Goal: Task Accomplishment & Management: Use online tool/utility

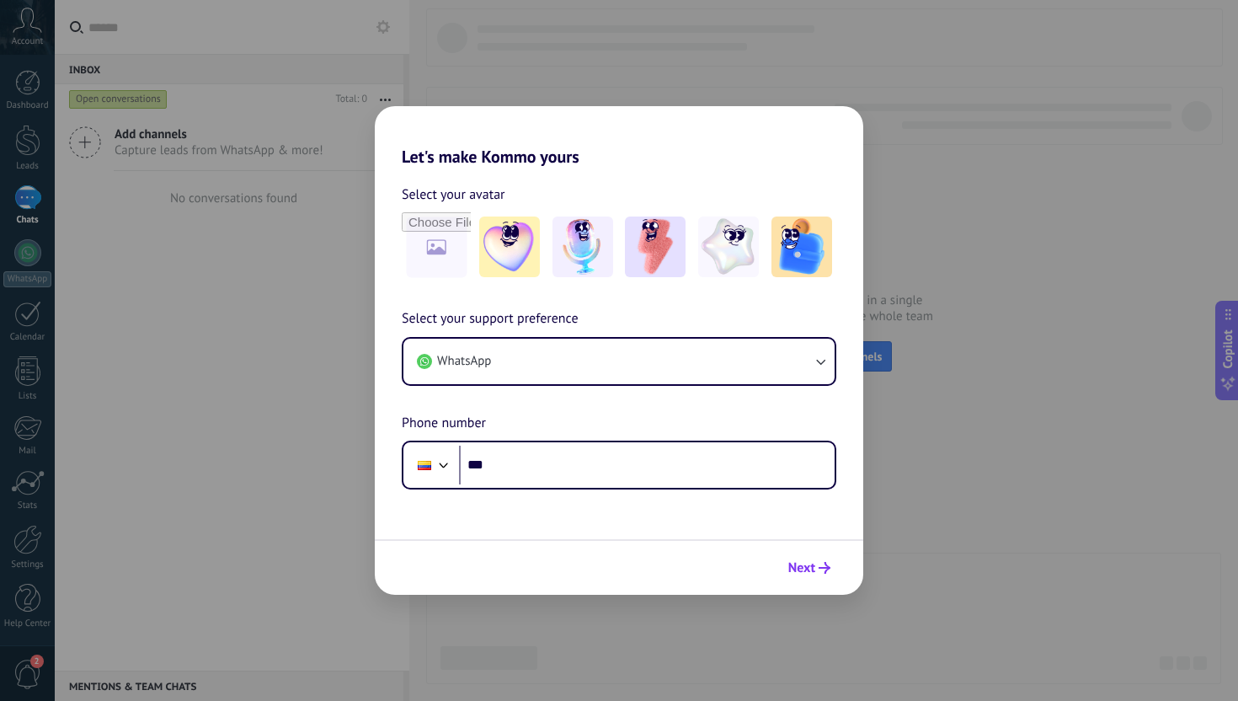
click at [789, 574] on span "Next" at bounding box center [802, 568] width 27 height 12
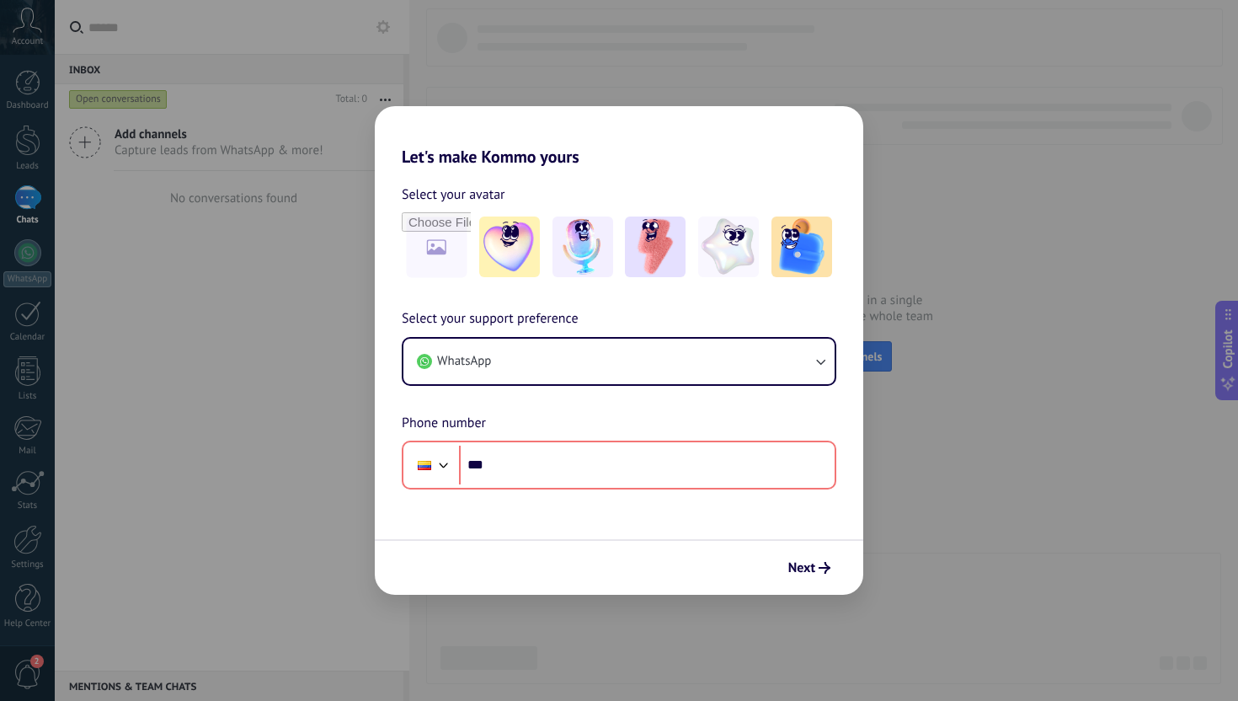
click at [875, 95] on div "Let's make Kommo yours Select your avatar Select your support preference WhatsA…" at bounding box center [619, 350] width 1238 height 701
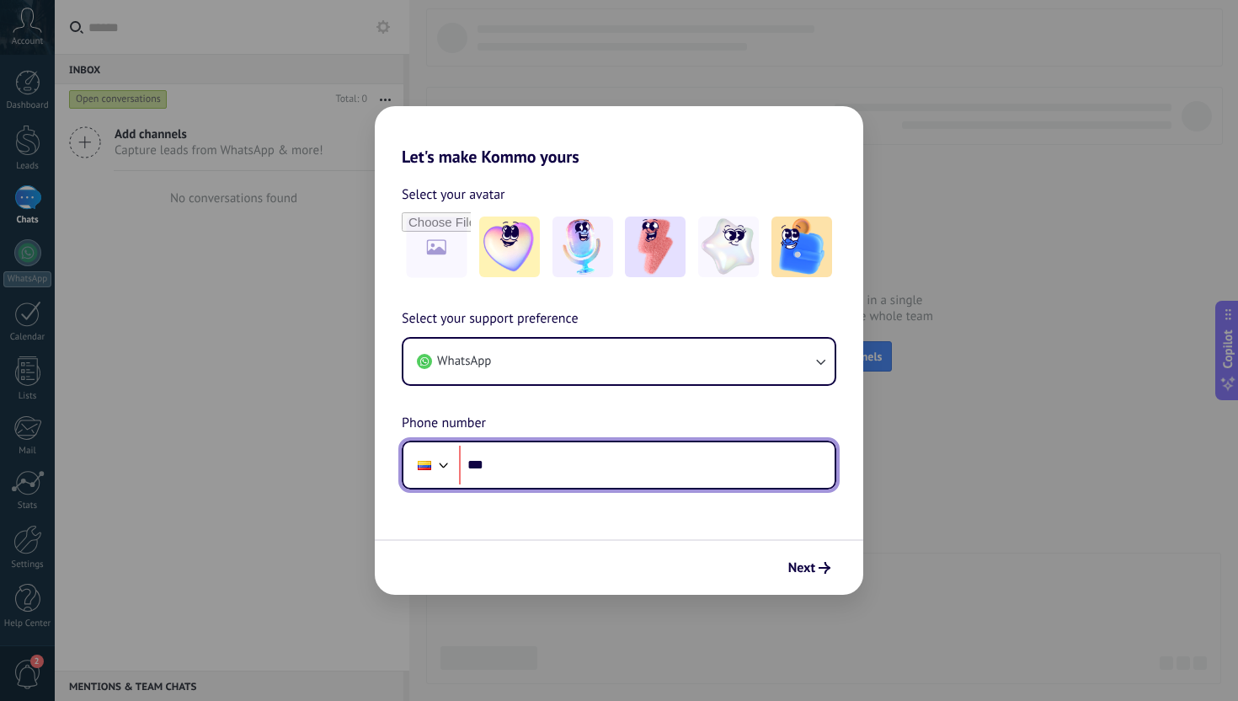
click at [448, 459] on div at bounding box center [444, 463] width 20 height 20
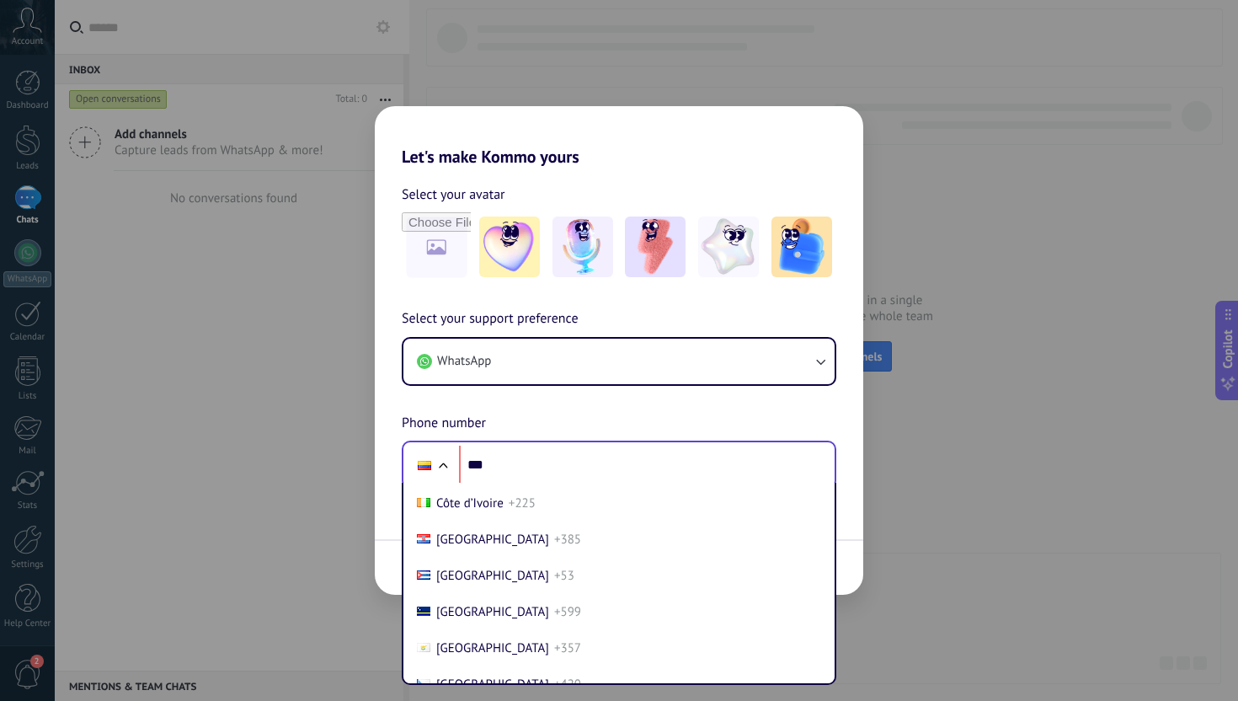
scroll to position [1578, 0]
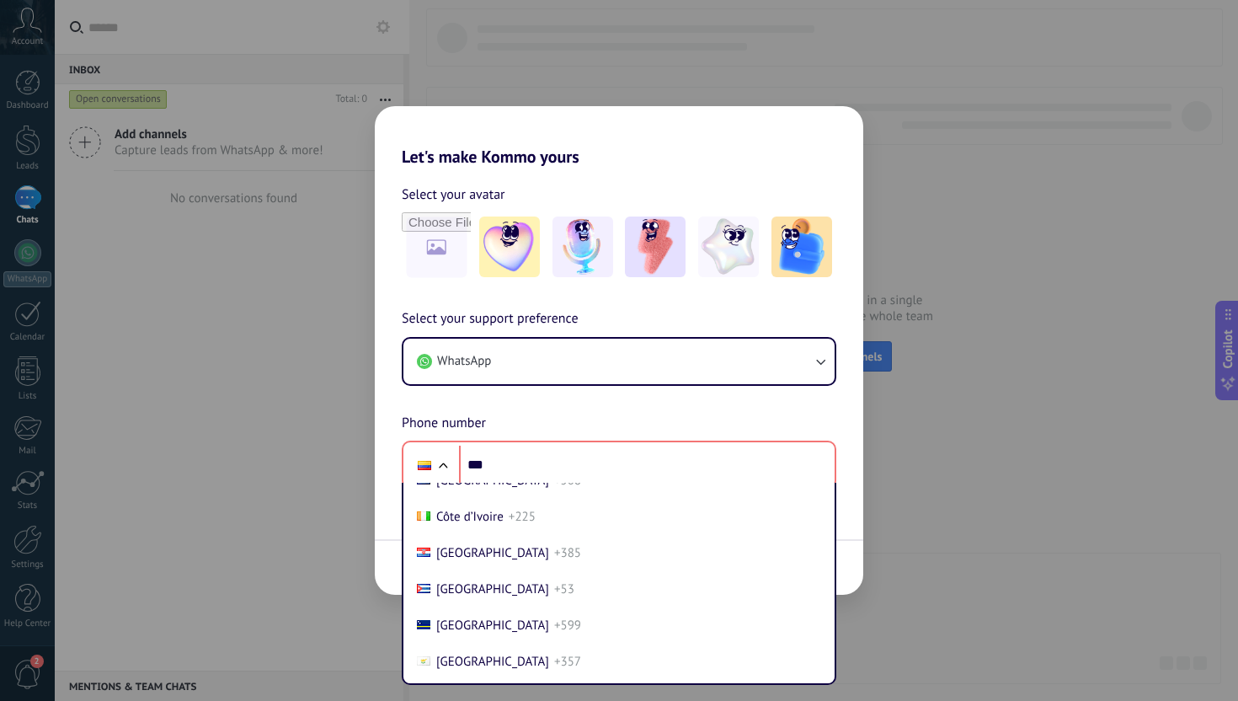
click at [252, 503] on div "Let's make Kommo yours Select your avatar Select your support preference WhatsA…" at bounding box center [619, 350] width 1238 height 701
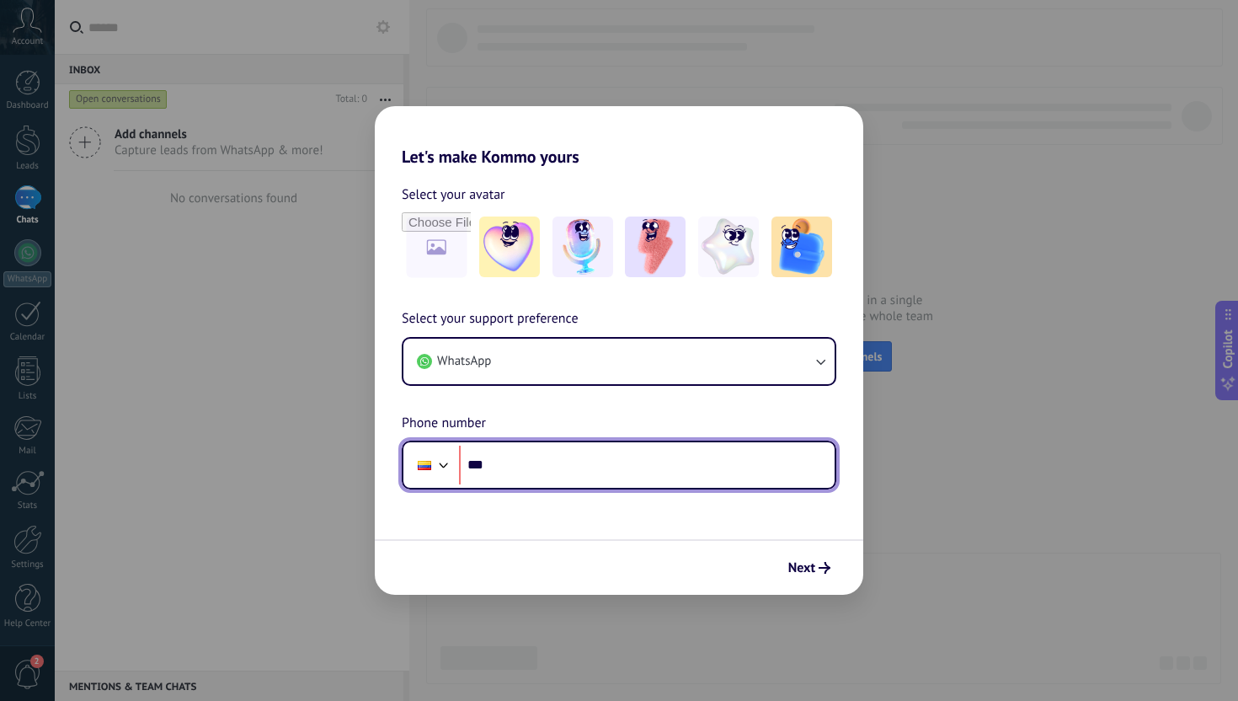
click at [529, 464] on input "***" at bounding box center [647, 465] width 376 height 39
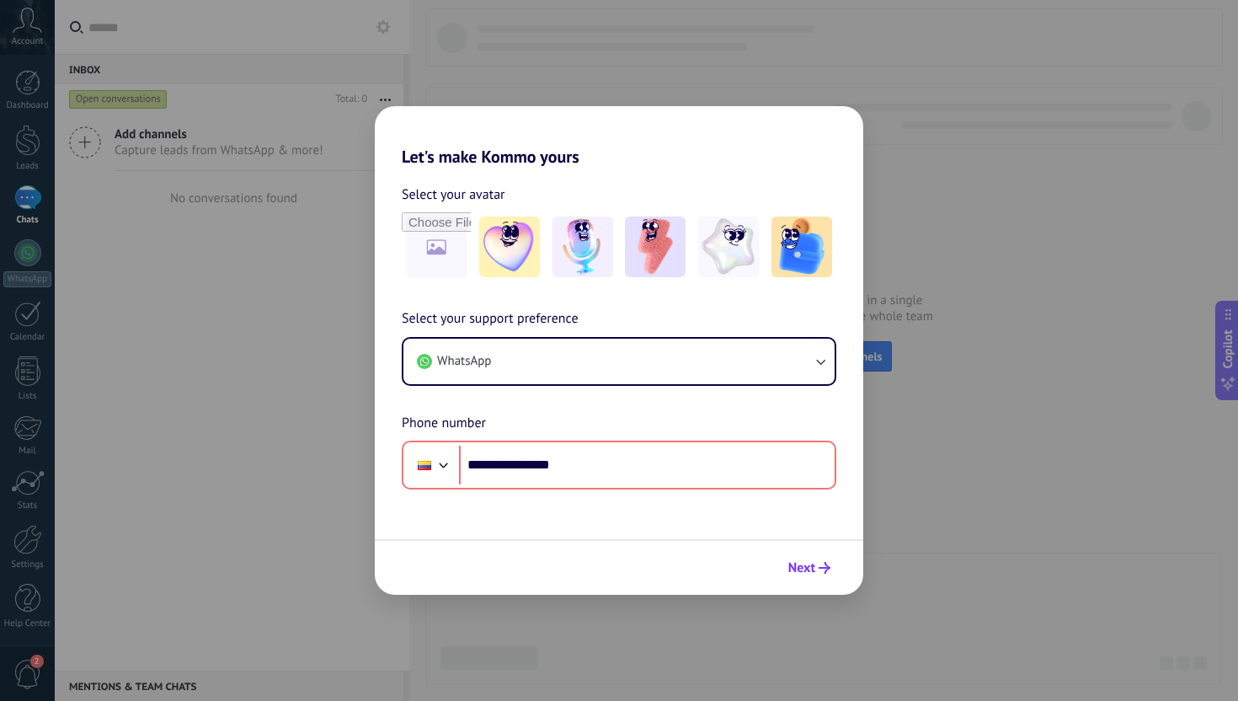
click at [821, 575] on button "Next" at bounding box center [809, 567] width 57 height 29
click at [816, 569] on span "Next" at bounding box center [810, 568] width 42 height 12
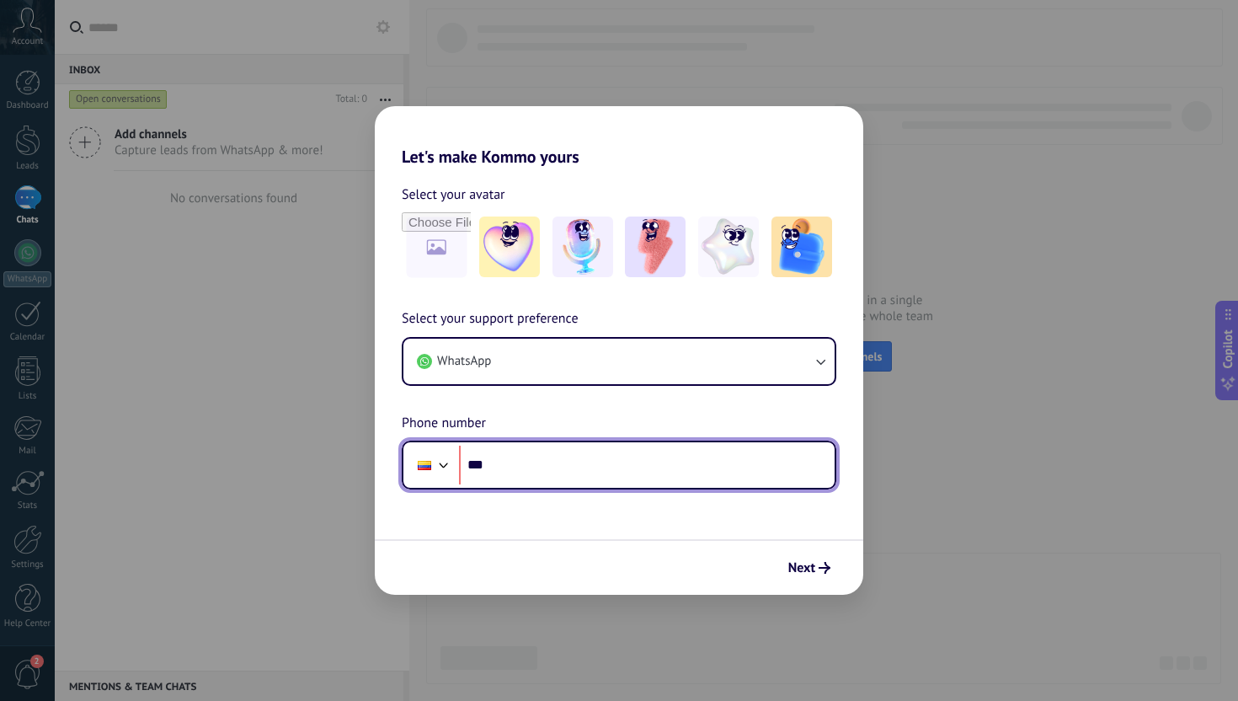
type input "**"
type input "**********"
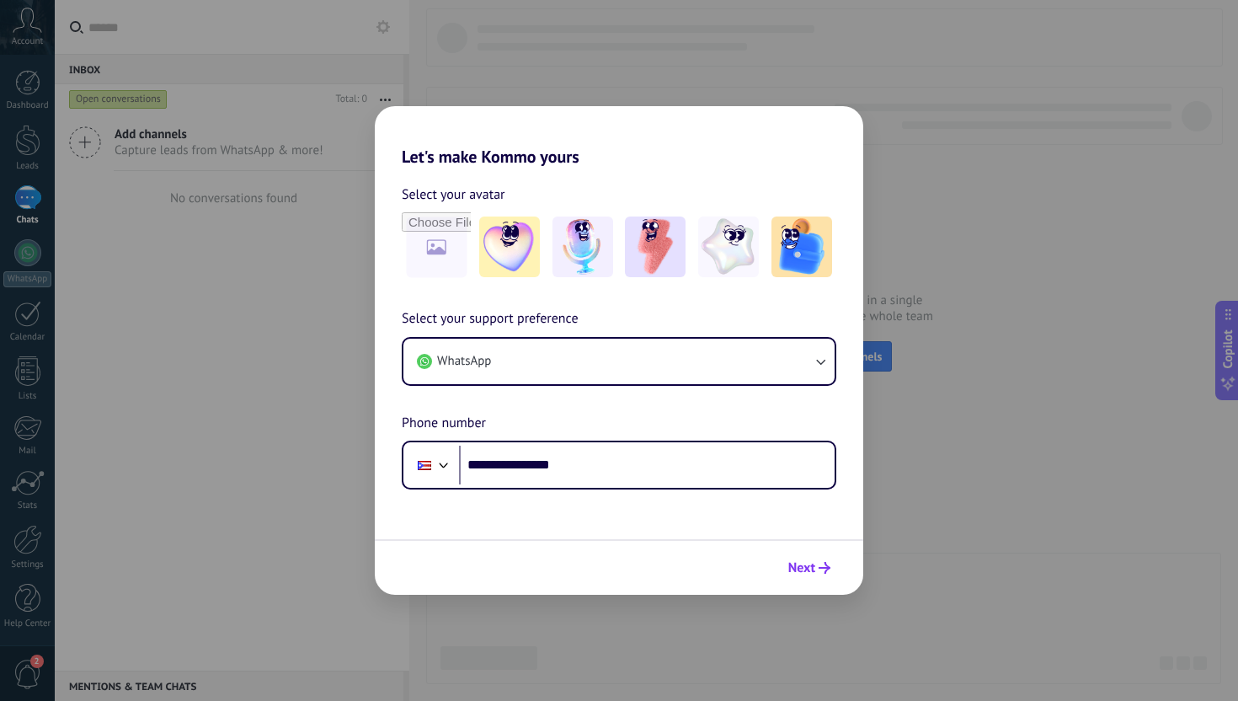
click at [792, 570] on span "Next" at bounding box center [802, 568] width 27 height 12
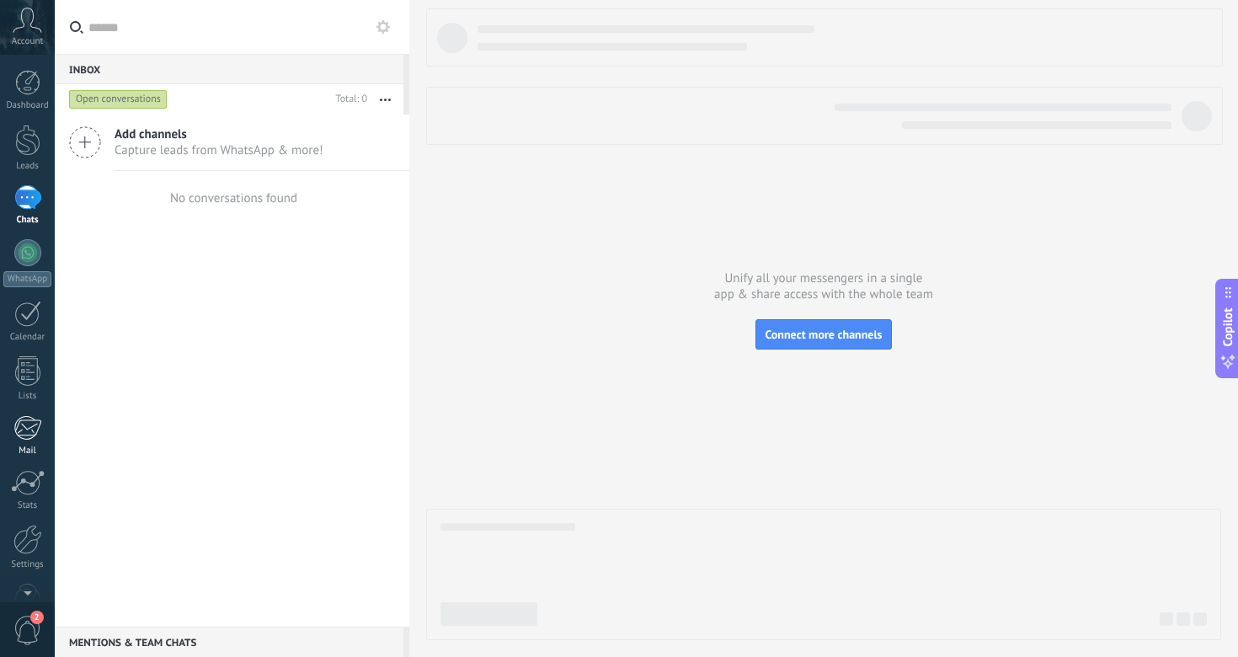
scroll to position [44, 0]
click at [25, 524] on div "Settings" at bounding box center [27, 521] width 49 height 11
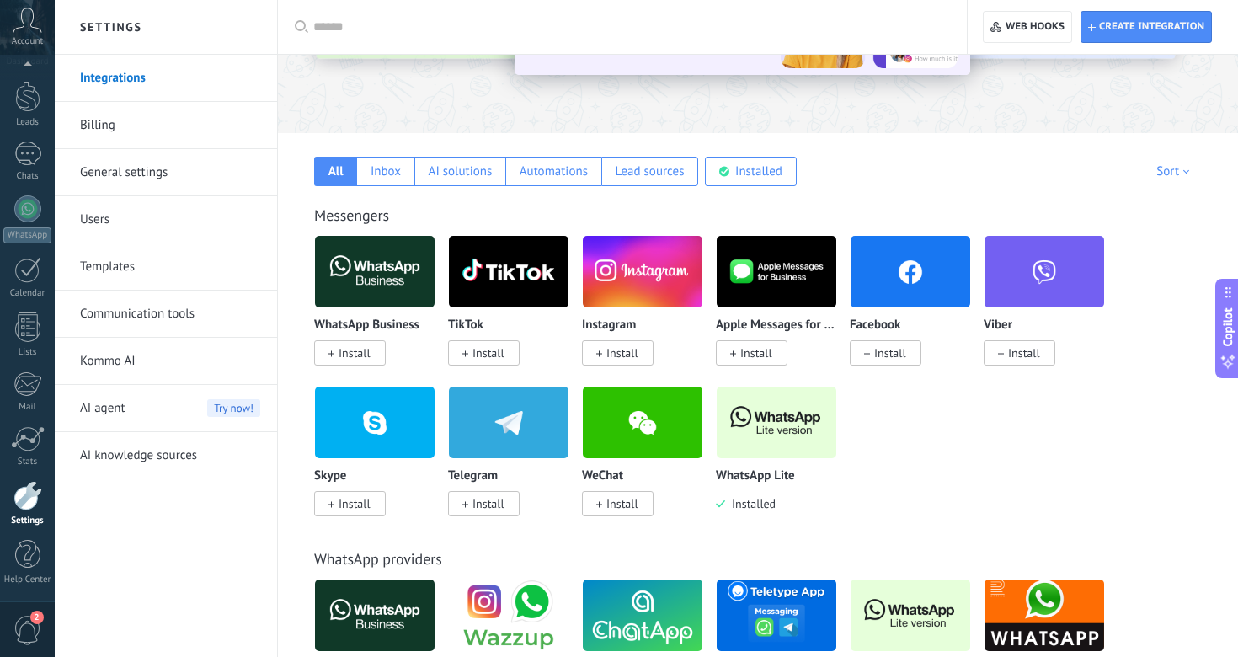
scroll to position [198, 0]
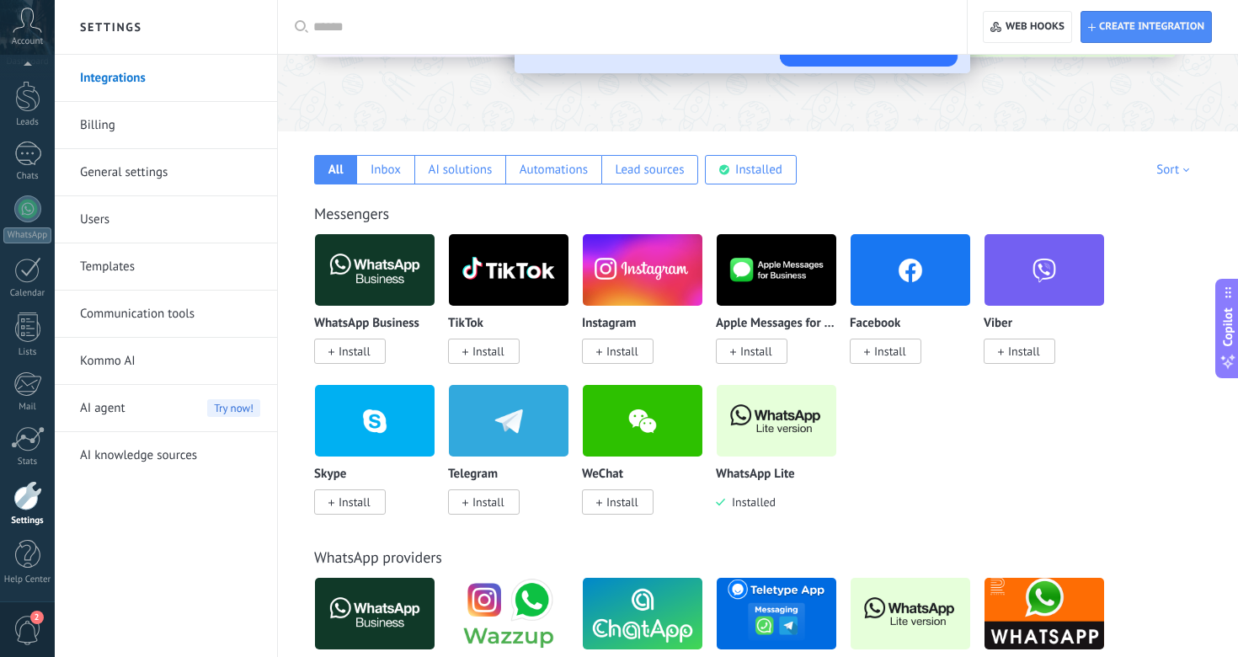
click at [766, 425] on img at bounding box center [777, 421] width 120 height 82
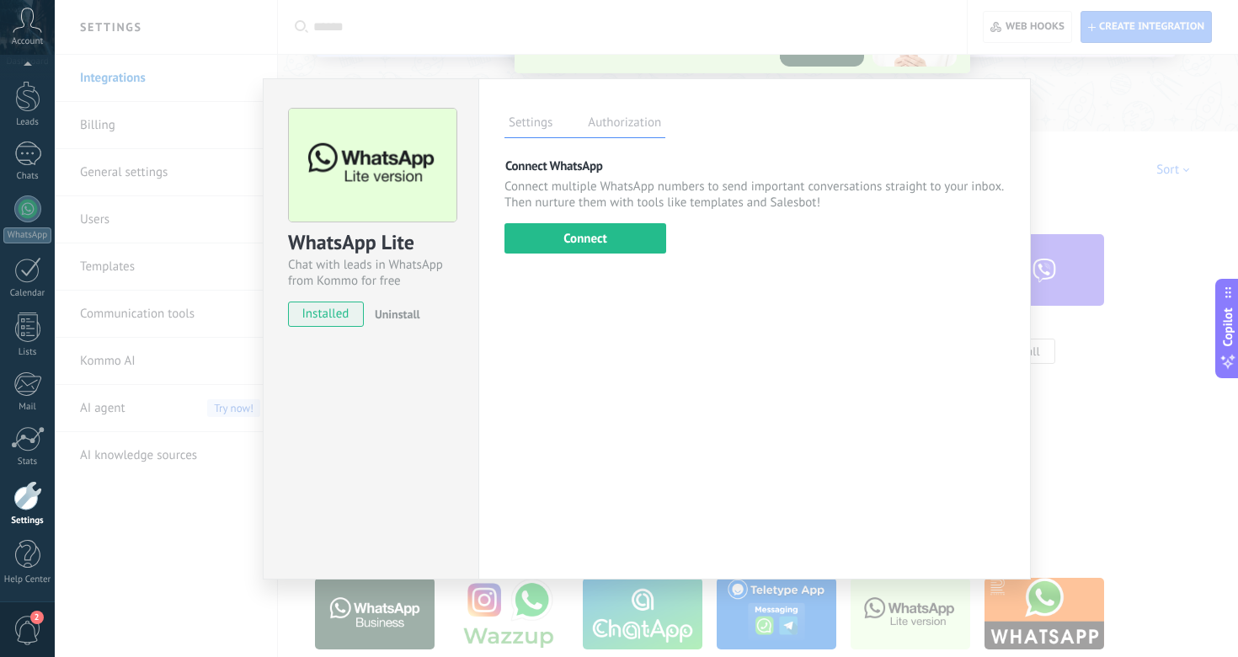
click at [325, 316] on span "installed" at bounding box center [326, 314] width 74 height 25
click at [390, 313] on span "Uninstall" at bounding box center [397, 314] width 45 height 15
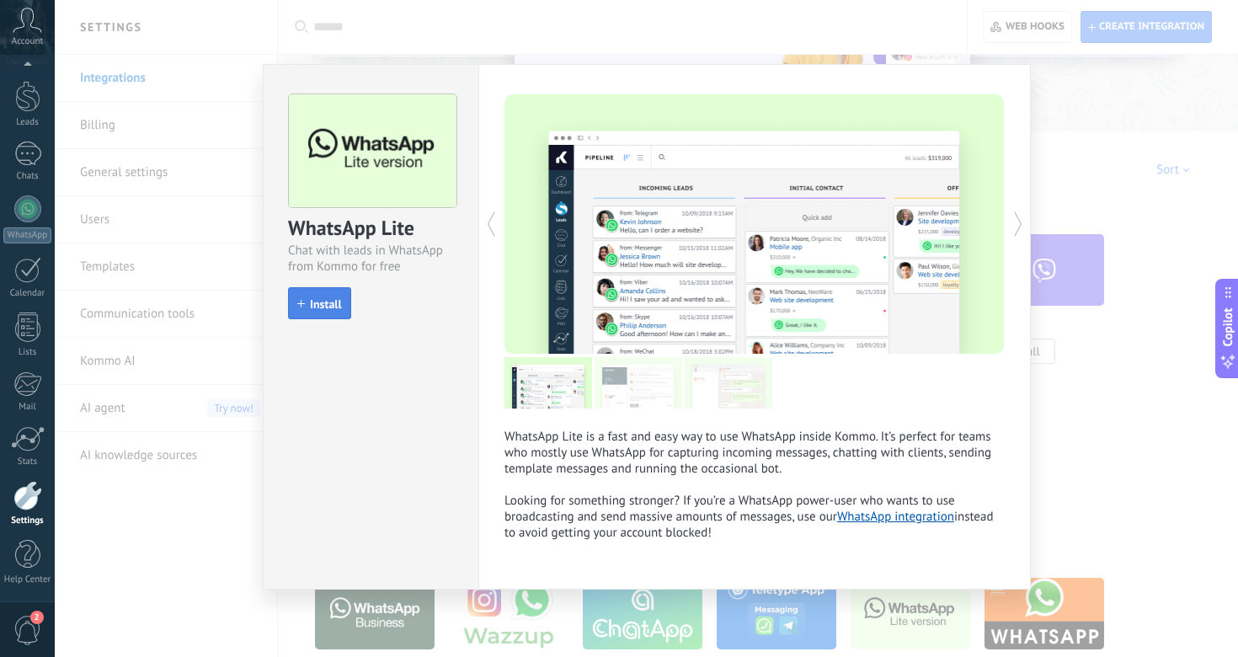
click at [321, 306] on span "Install" at bounding box center [326, 304] width 32 height 12
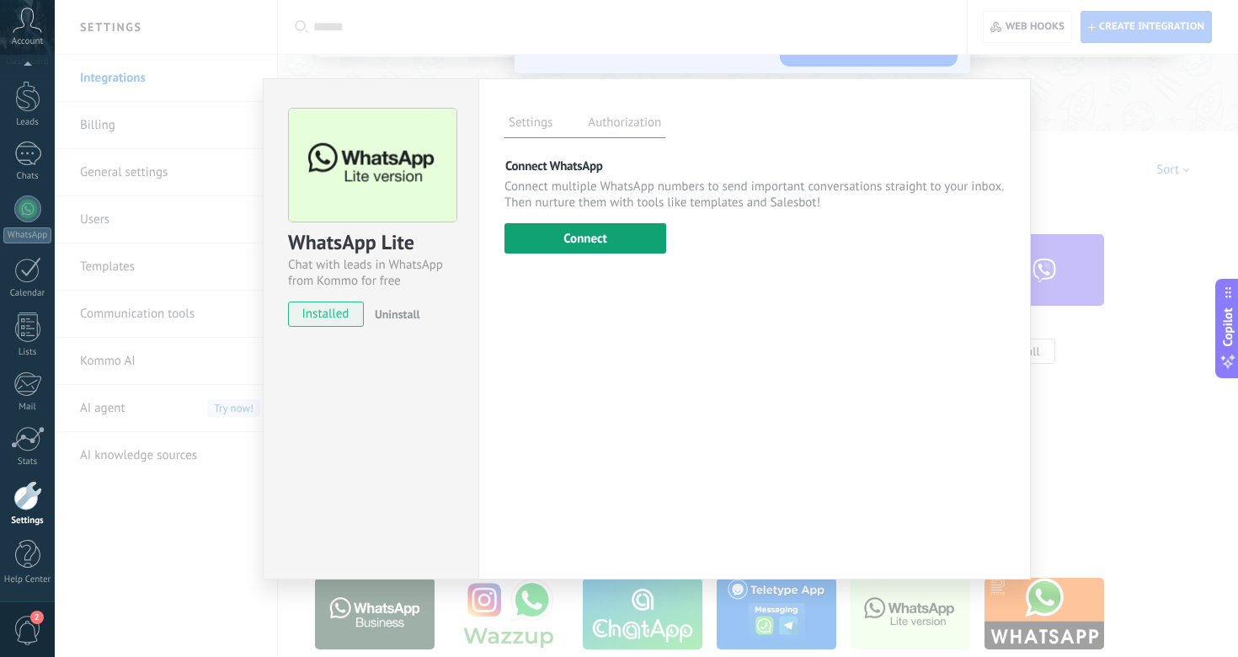
click at [589, 243] on button "Connect" at bounding box center [586, 238] width 162 height 30
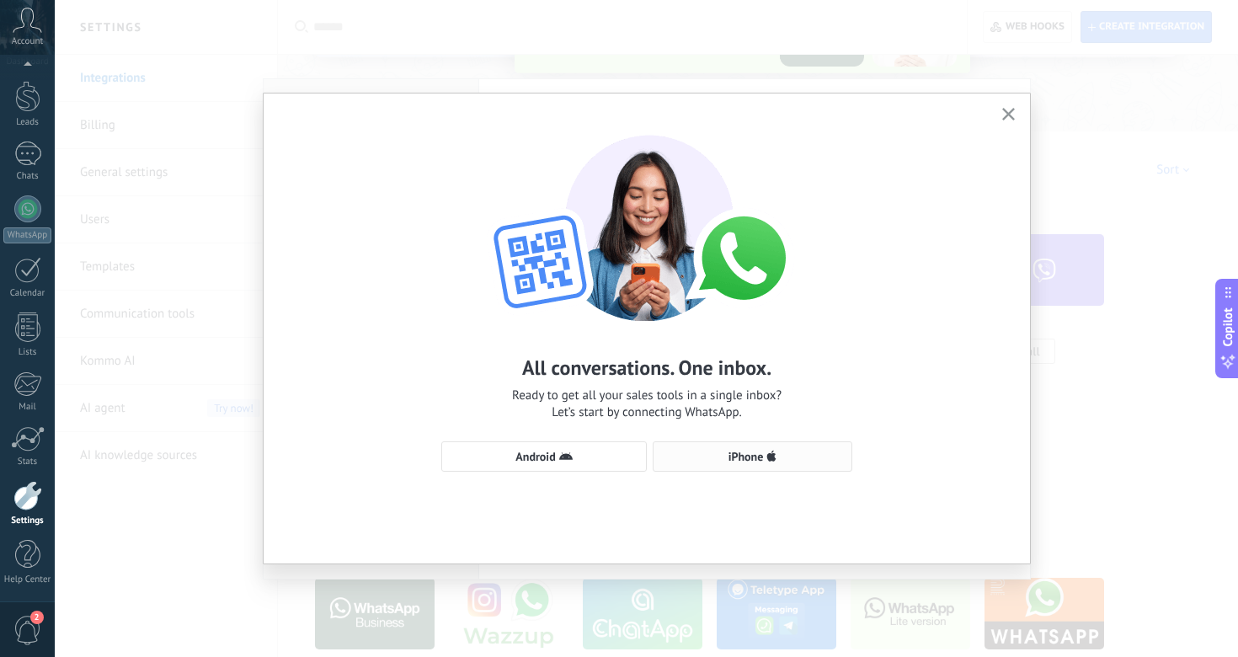
click at [751, 456] on span "iPhone" at bounding box center [746, 457] width 35 height 12
